Goal: Task Accomplishment & Management: Use online tool/utility

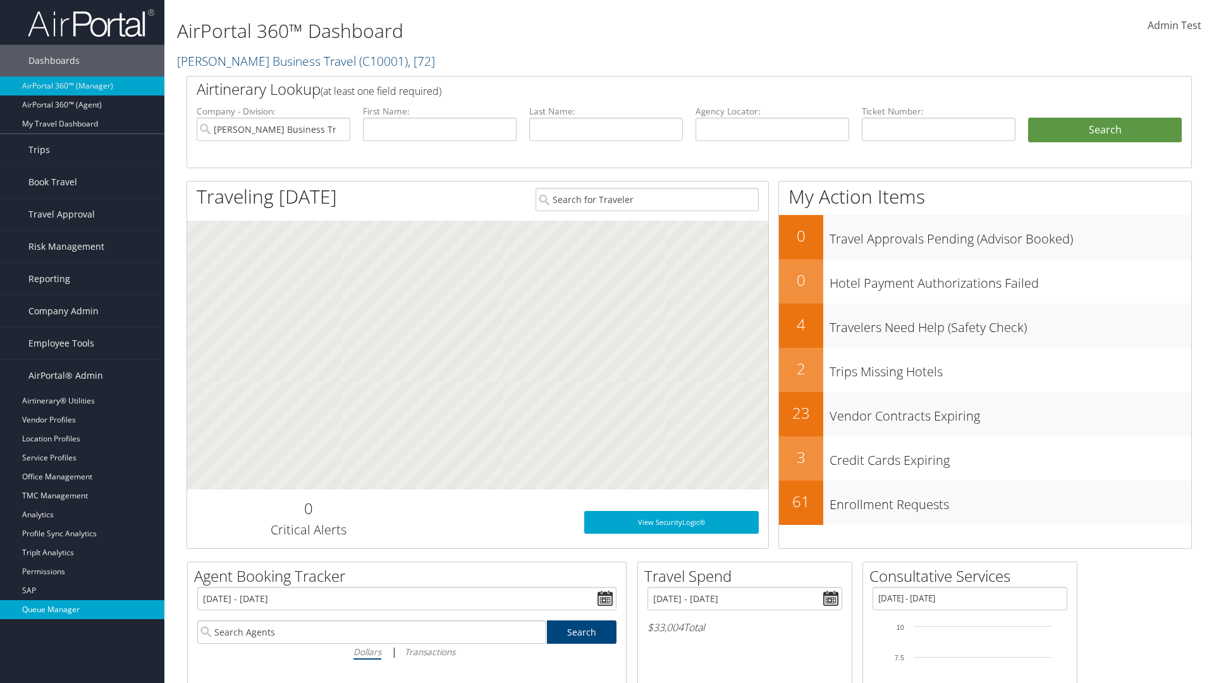
click at [82, 609] on link "Queue Manager" at bounding box center [82, 609] width 164 height 19
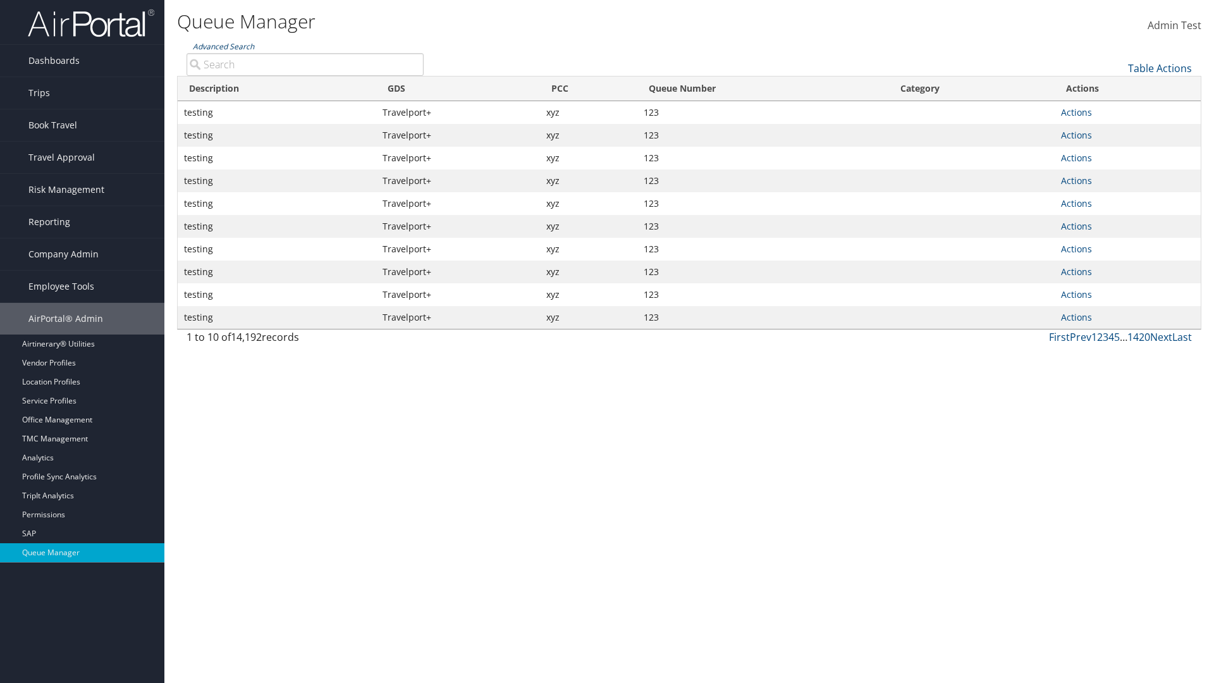
click at [223, 46] on link "Advanced Search" at bounding box center [223, 46] width 61 height 11
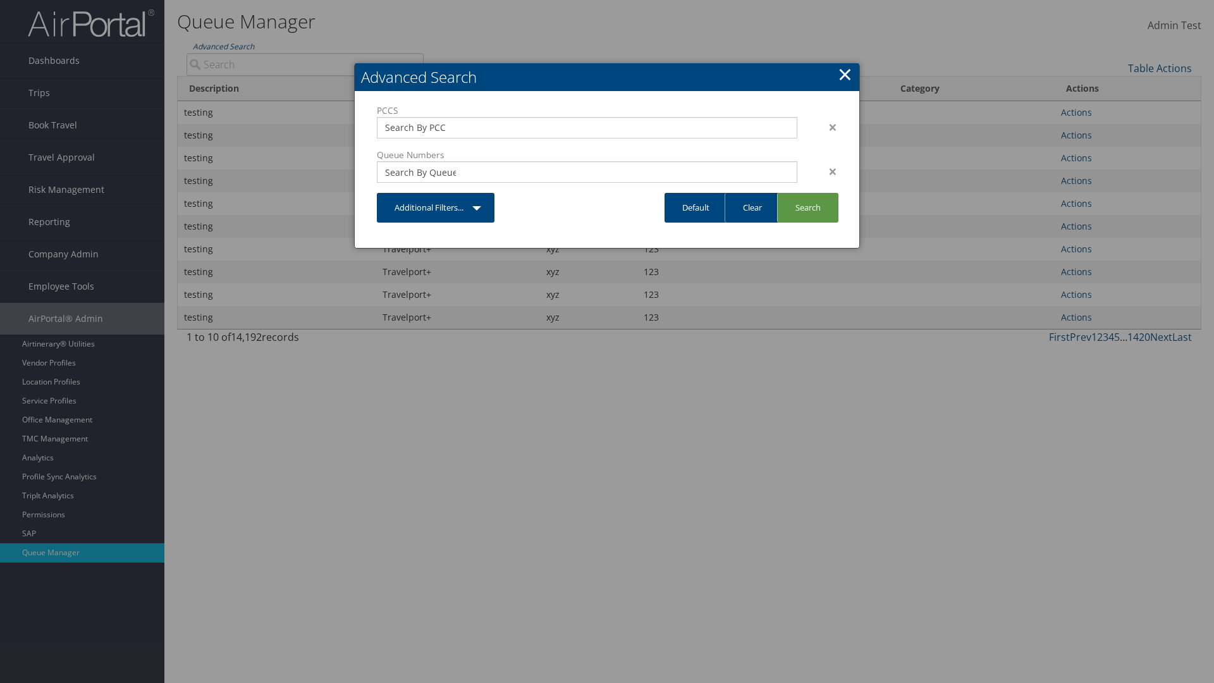
type input "test"
type input "1234"
click at [807, 207] on link "Search" at bounding box center [807, 208] width 61 height 30
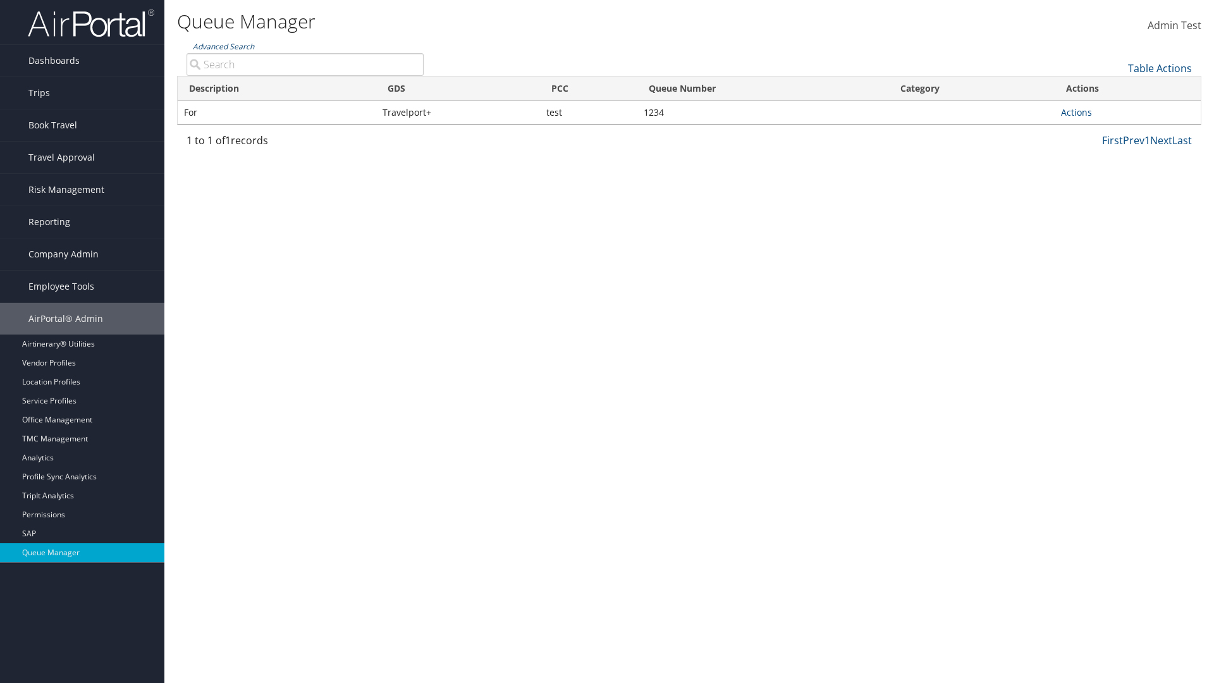
click at [223, 46] on link "Advanced Search" at bounding box center [223, 46] width 61 height 11
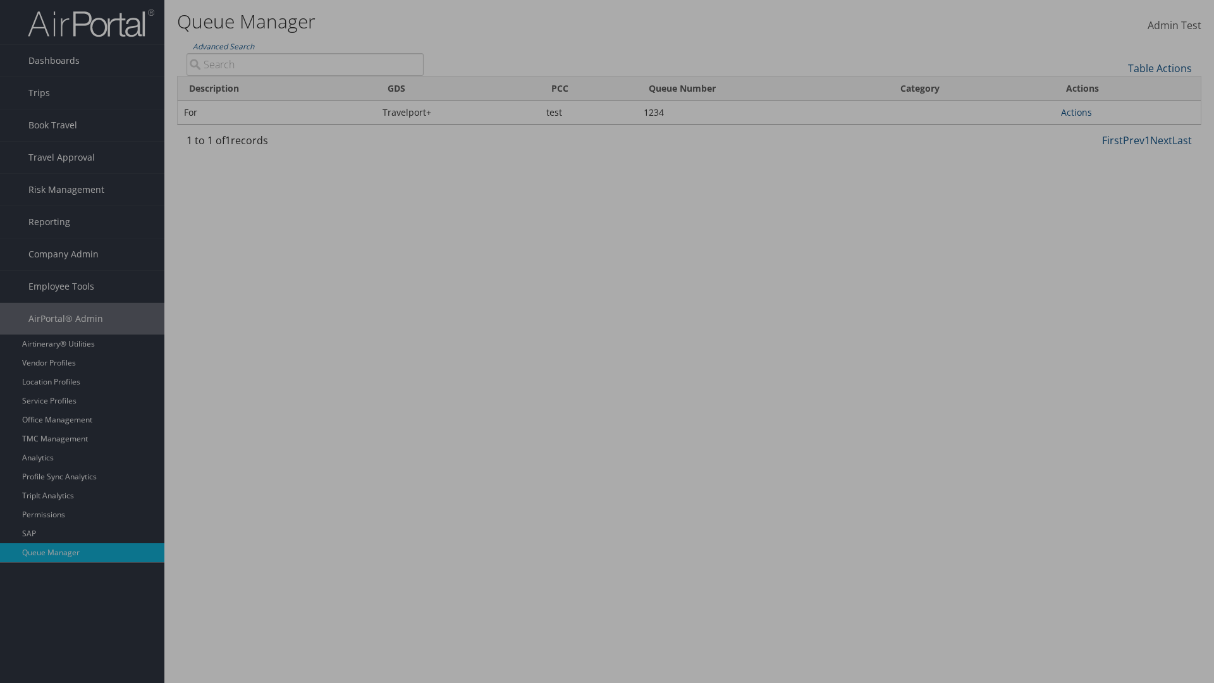
click at [0, 0] on link "Clear" at bounding box center [0, 0] width 0 height 0
click at [0, 0] on link "×" at bounding box center [0, 0] width 0 height 0
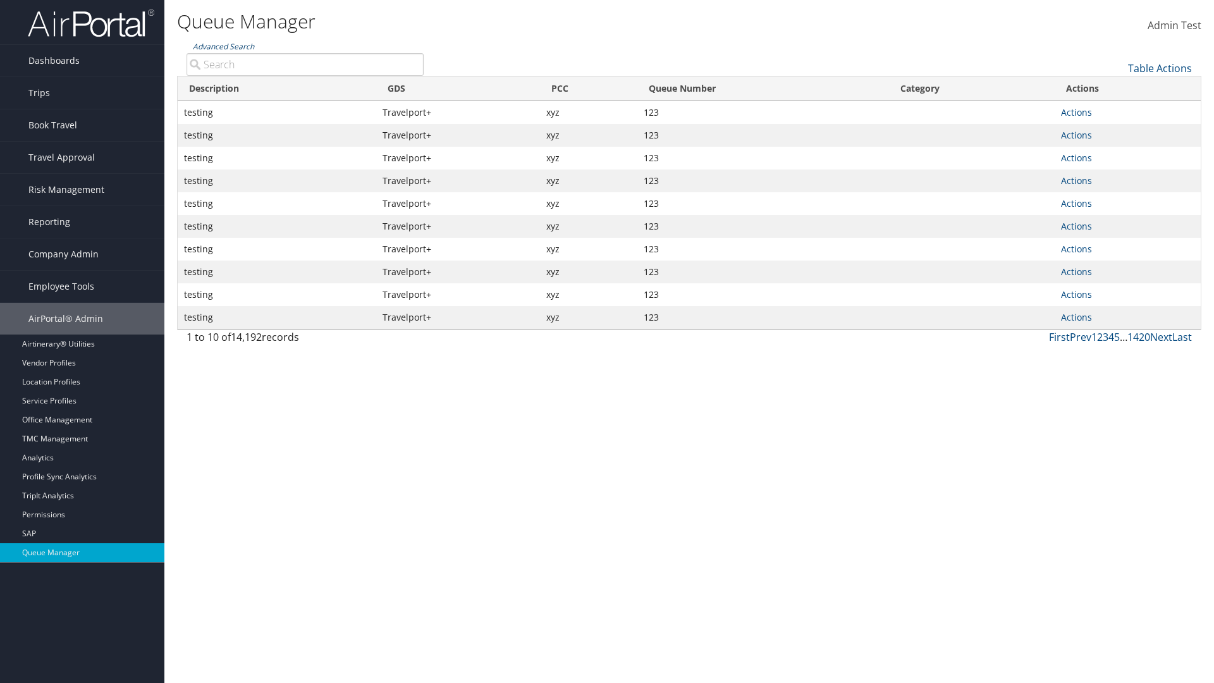
click at [223, 46] on link "Advanced Search" at bounding box center [223, 46] width 61 height 11
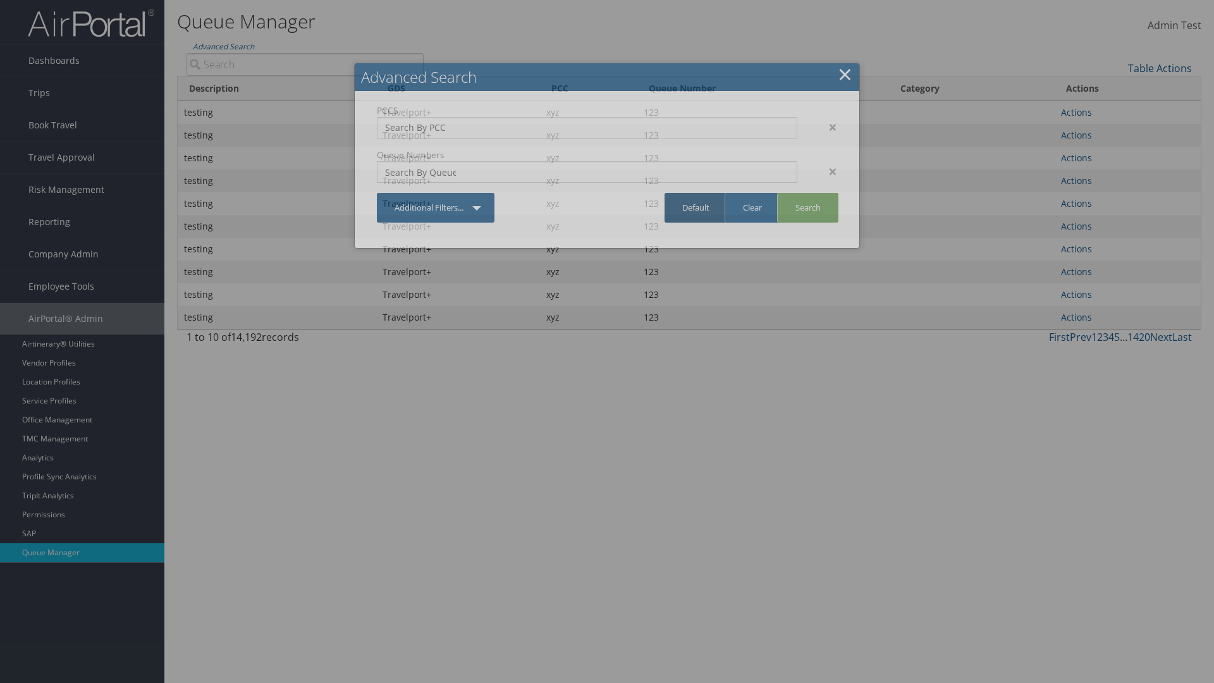
click at [695, 207] on link "Default" at bounding box center [695, 208] width 63 height 30
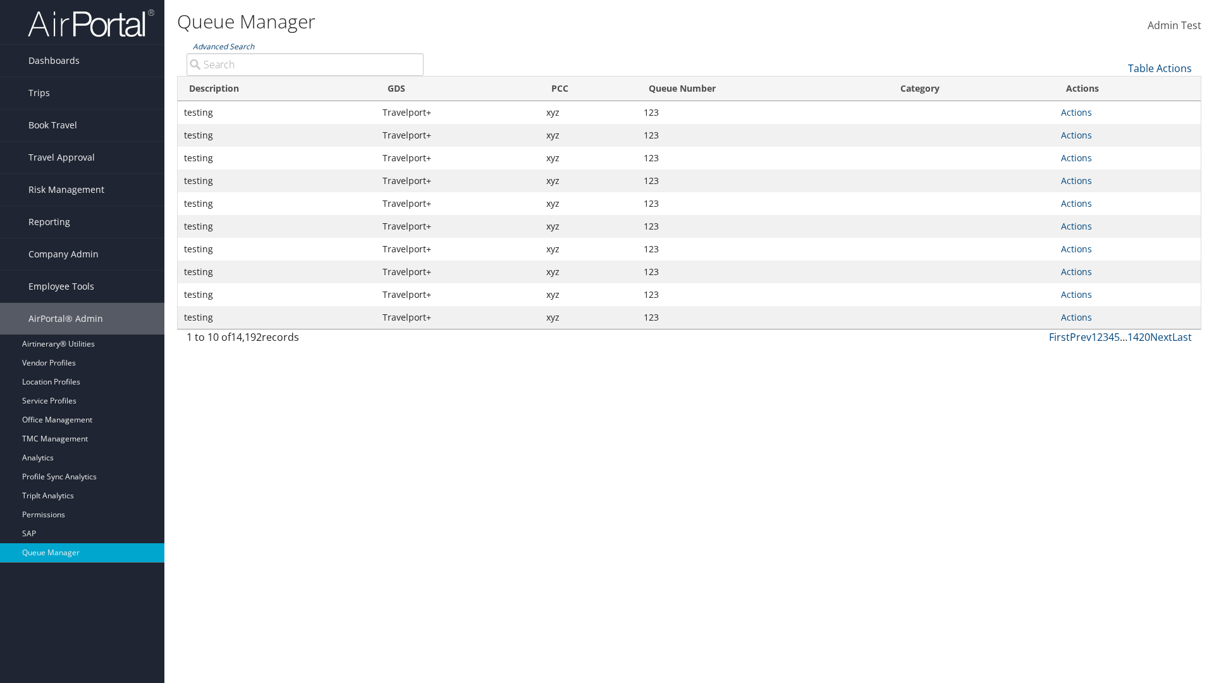
click at [223, 46] on link "Advanced Search" at bounding box center [223, 46] width 61 height 11
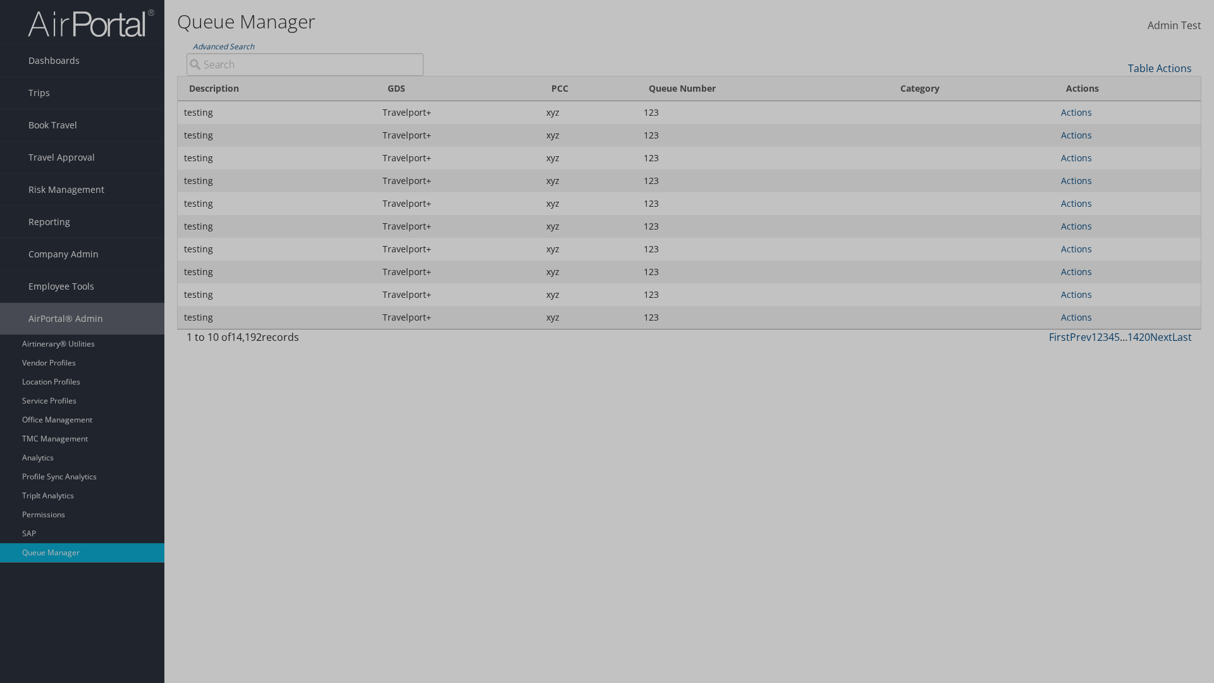
click at [0, 0] on div "×" at bounding box center [0, 0] width 0 height 0
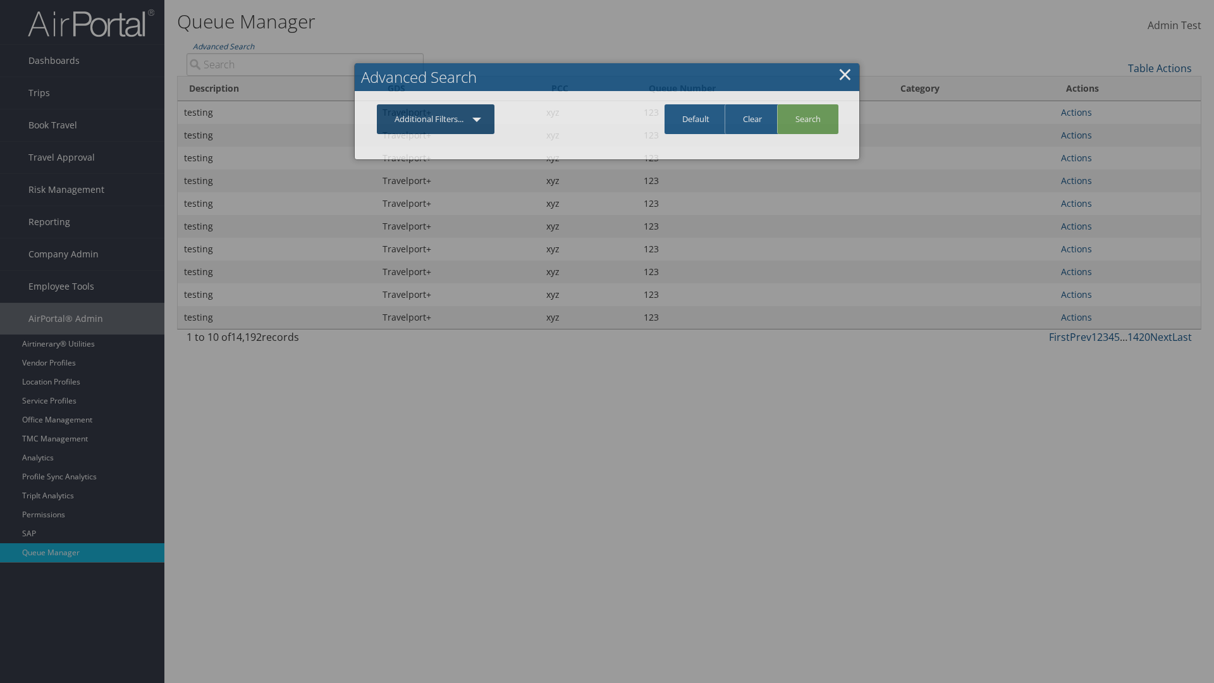
click at [436, 119] on link "Additional Filters..." at bounding box center [436, 119] width 118 height 30
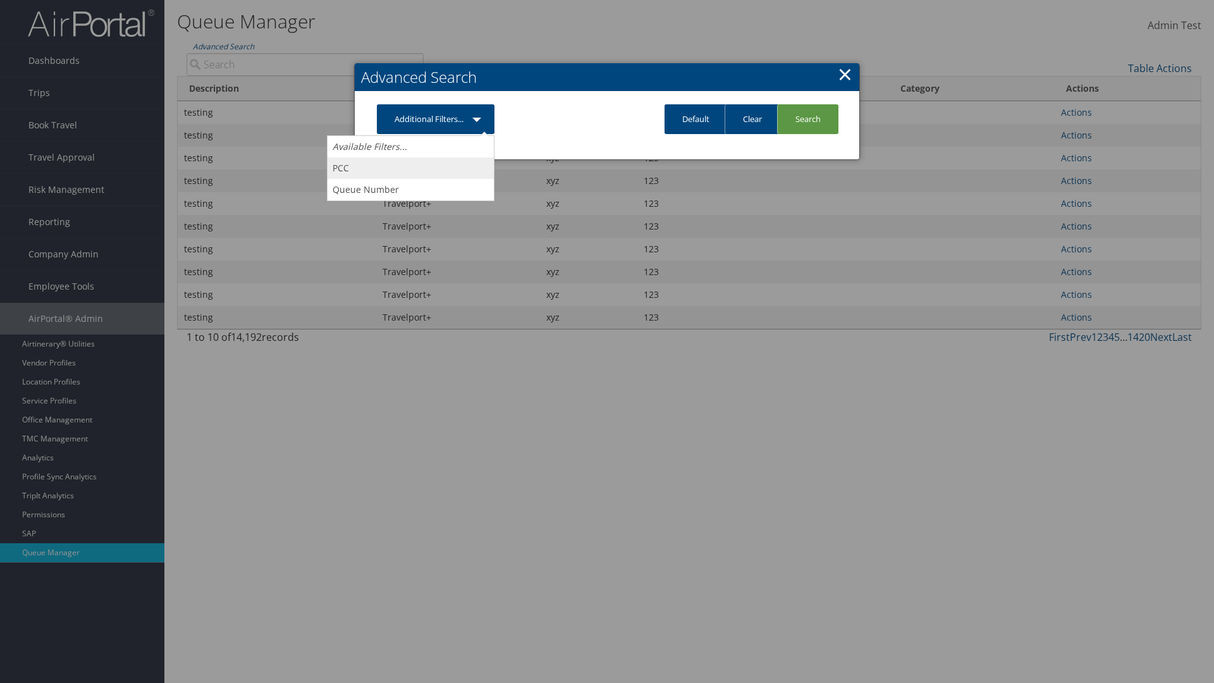
click at [410, 168] on link "PCC" at bounding box center [410, 167] width 166 height 21
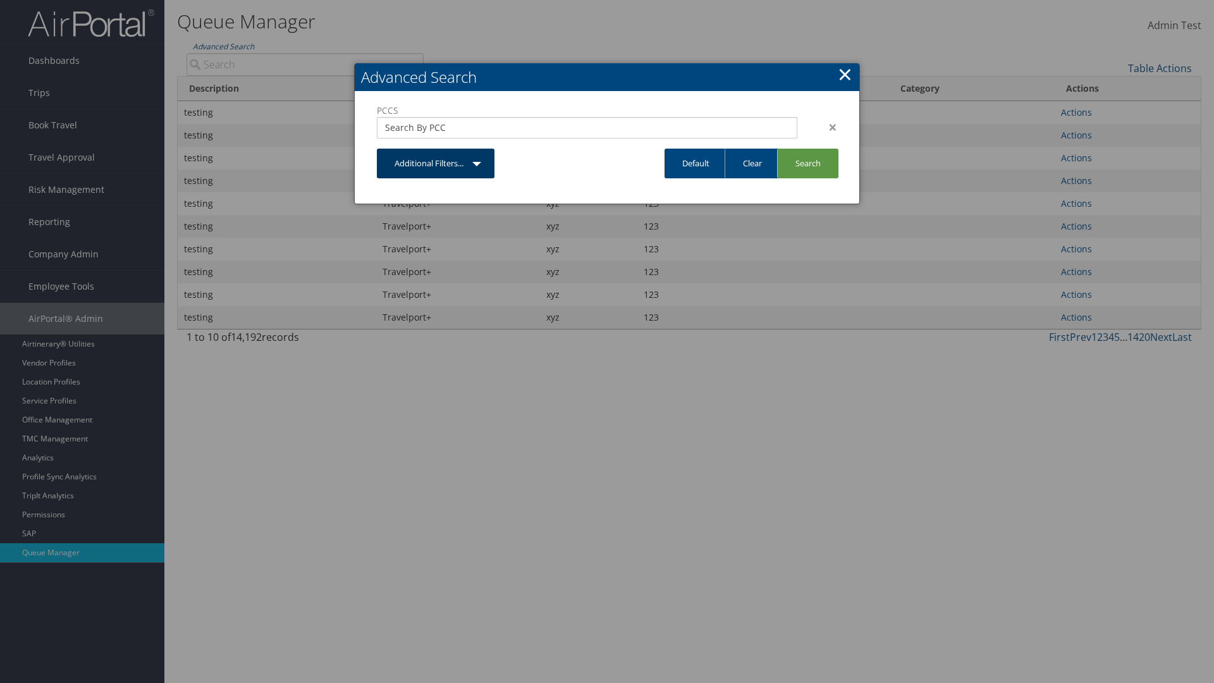
click at [436, 163] on link "Additional Filters..." at bounding box center [436, 164] width 118 height 30
click at [0, 0] on link "Queue Number" at bounding box center [0, 0] width 0 height 0
